Goal: Task Accomplishment & Management: Manage account settings

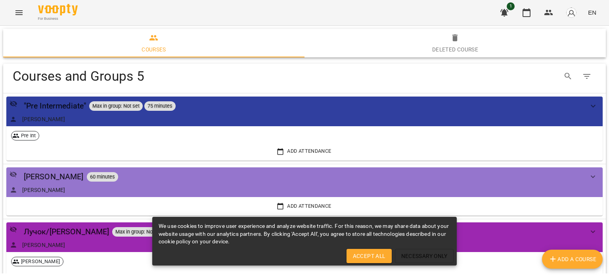
click at [24, 13] on button "Menu" at bounding box center [19, 12] width 19 height 19
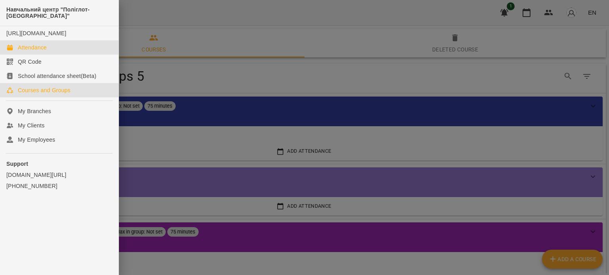
click at [33, 52] on div "Attendance" at bounding box center [32, 48] width 29 height 8
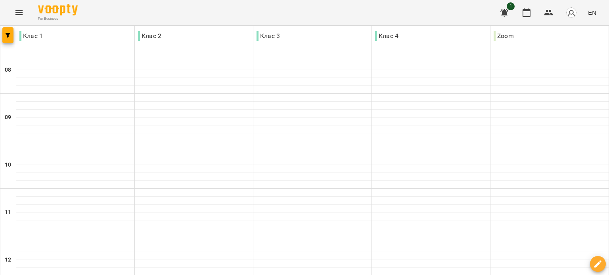
scroll to position [368, 0]
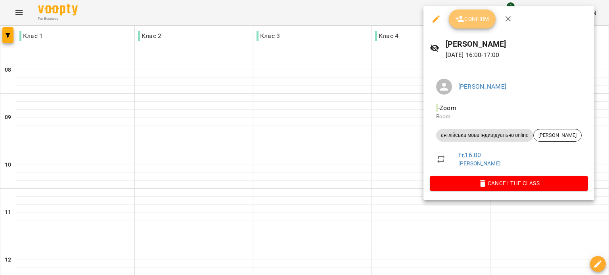
click at [472, 14] on span "Confirm" at bounding box center [472, 19] width 34 height 10
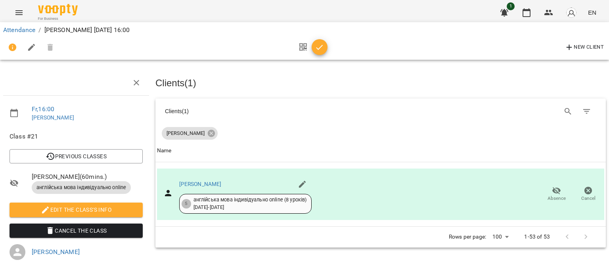
click at [315, 48] on icon "button" at bounding box center [320, 48] width 10 height 10
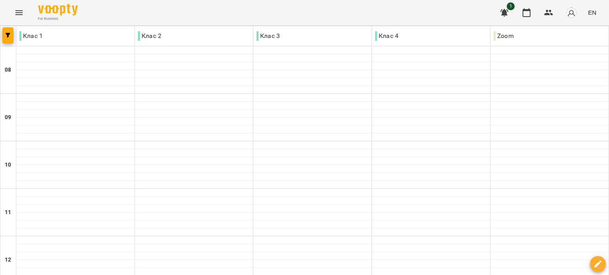
scroll to position [394, 0]
